Goal: Browse casually: Explore the website without a specific task or goal

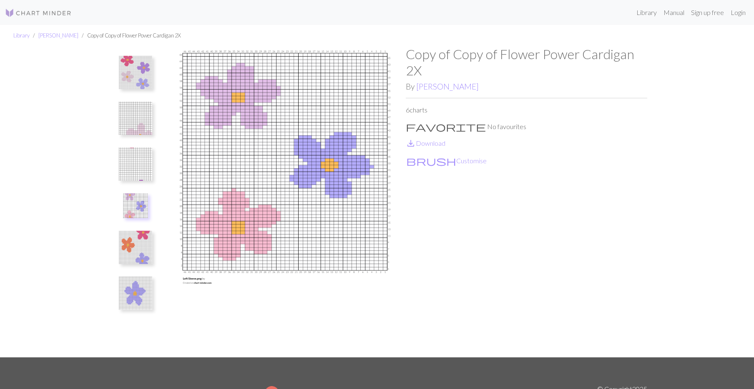
click at [137, 84] on img at bounding box center [135, 72] width 33 height 33
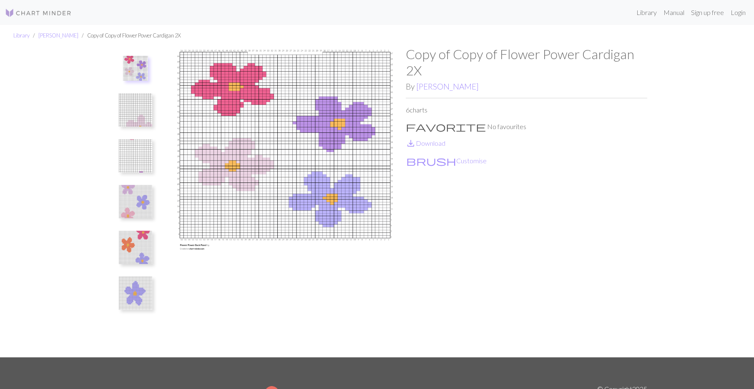
click at [131, 120] on img at bounding box center [135, 109] width 33 height 33
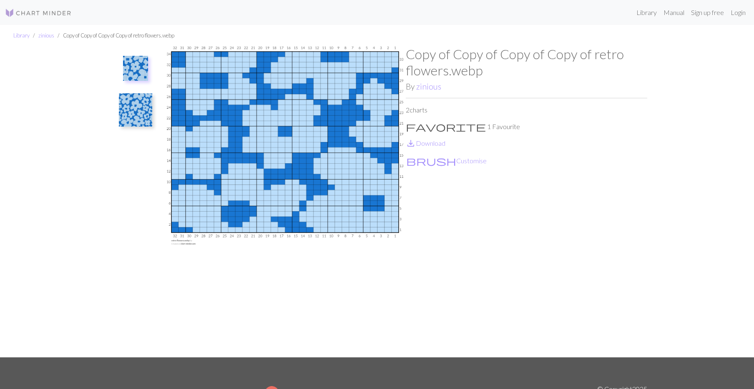
click at [138, 69] on img at bounding box center [135, 68] width 25 height 25
click at [130, 105] on img at bounding box center [135, 109] width 33 height 33
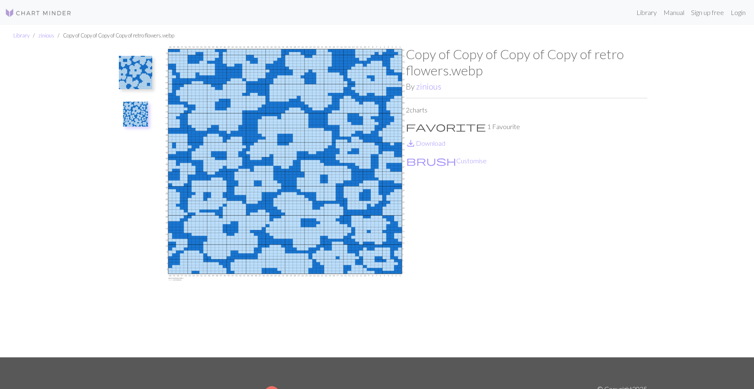
click at [135, 67] on img at bounding box center [135, 72] width 33 height 33
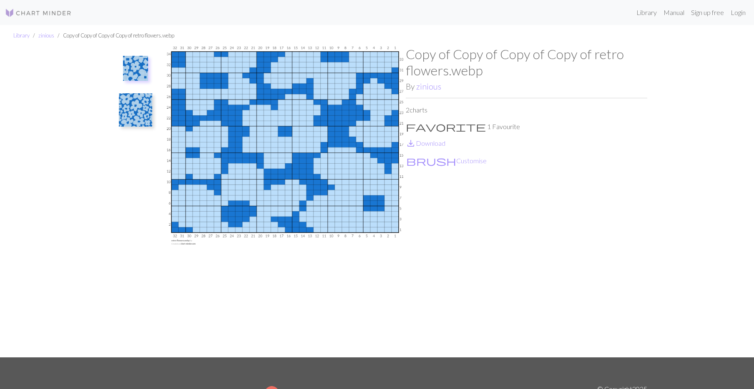
click at [136, 98] on img at bounding box center [135, 109] width 33 height 33
